Goal: Check status: Check status

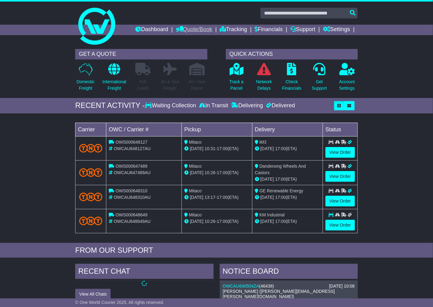
click at [186, 33] on link "Quote/Book" at bounding box center [194, 30] width 36 height 10
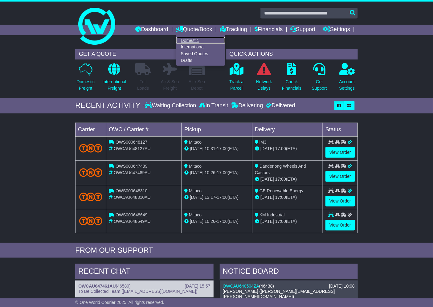
click at [188, 37] on link "Domestic" at bounding box center [200, 40] width 49 height 7
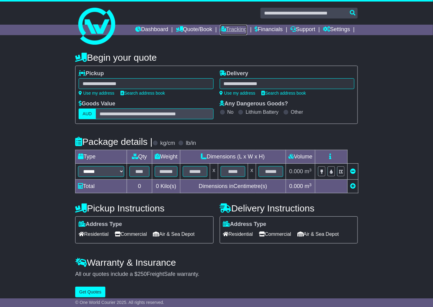
click at [232, 27] on link "Tracking" at bounding box center [233, 30] width 27 height 10
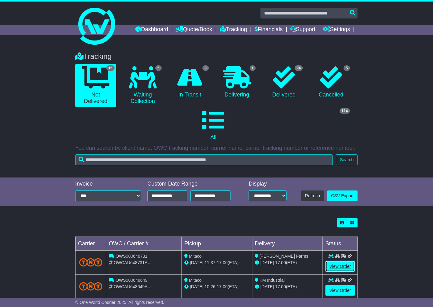
click at [352, 264] on link "View Order" at bounding box center [340, 266] width 30 height 11
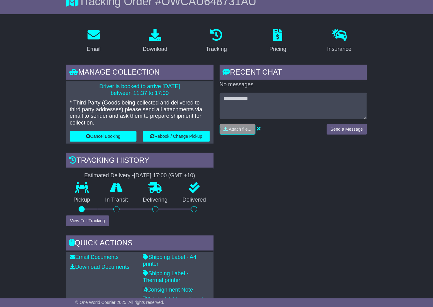
scroll to position [137, 0]
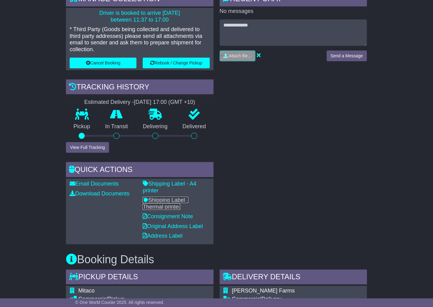
click at [171, 201] on link "Shipping Label - Thermal printer" at bounding box center [166, 203] width 46 height 13
